Goal: Information Seeking & Learning: Compare options

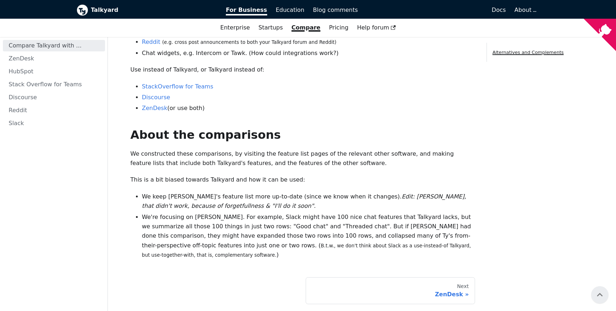
scroll to position [116, 0]
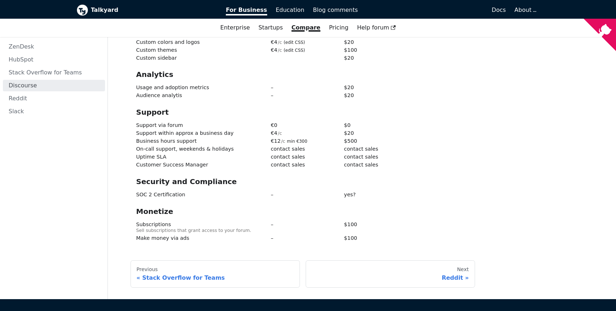
scroll to position [1258, 0]
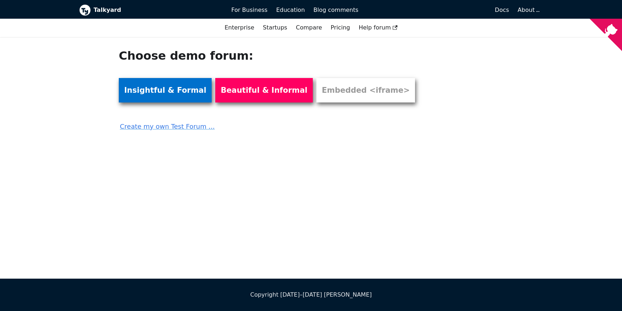
click at [165, 96] on link "Insightful & Formal" at bounding box center [165, 90] width 93 height 24
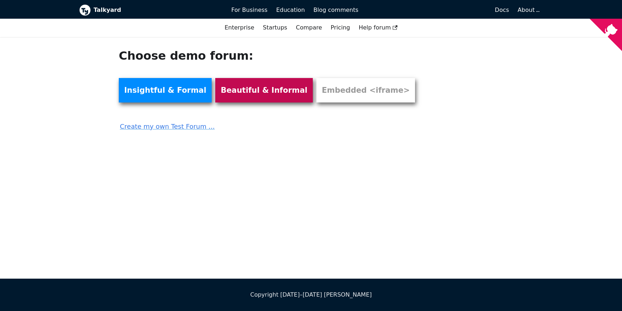
click at [263, 87] on link "Beautiful & Informal" at bounding box center [264, 90] width 98 height 24
